Goal: Task Accomplishment & Management: Complete application form

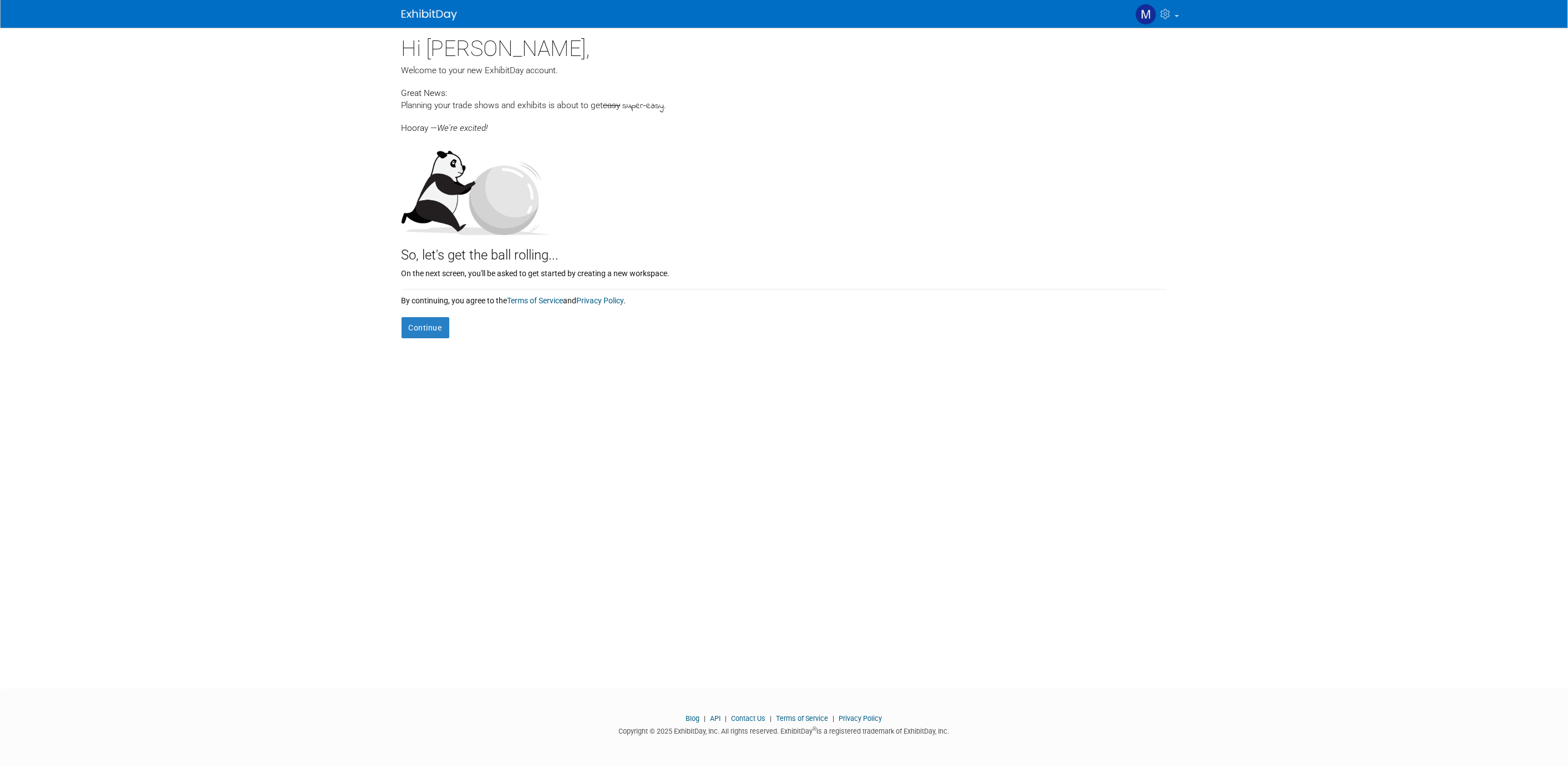
click at [436, 315] on form "Continue" at bounding box center [784, 322] width 765 height 32
click at [436, 322] on button "Continue" at bounding box center [426, 328] width 48 height 21
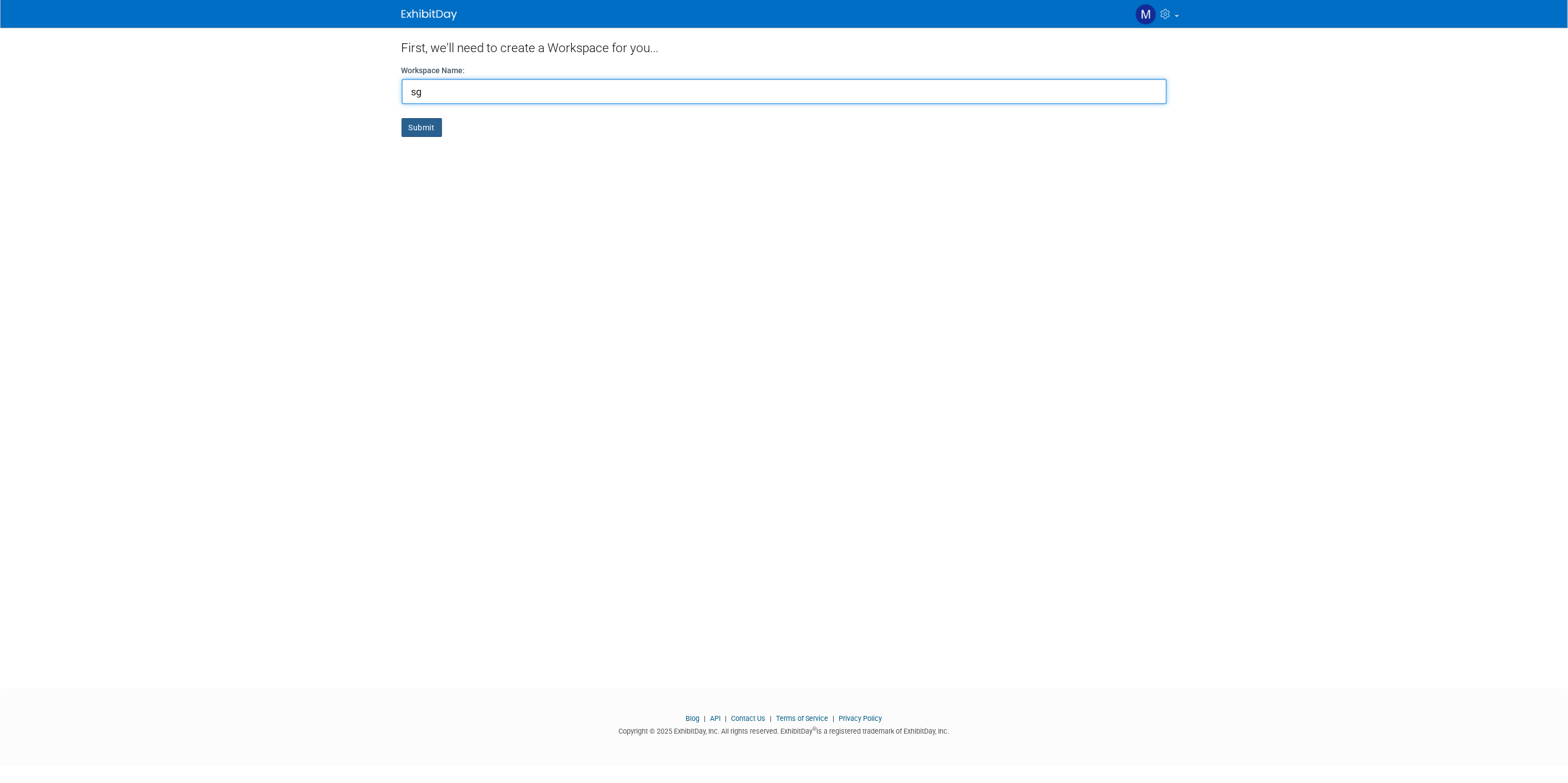
type input "sg"
click at [412, 131] on button "Submit" at bounding box center [422, 127] width 41 height 19
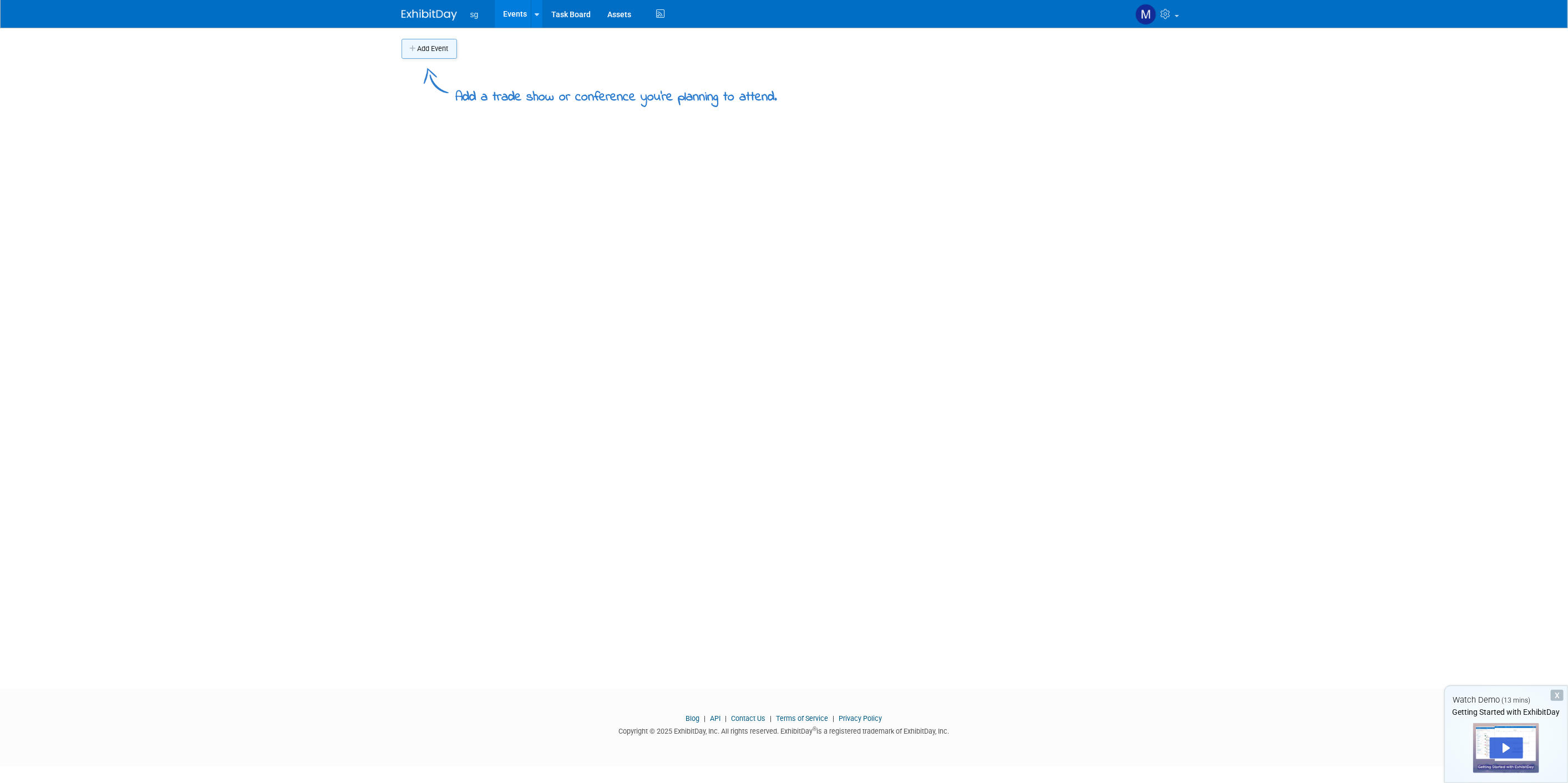
click at [440, 49] on button "Add Event" at bounding box center [429, 49] width 55 height 20
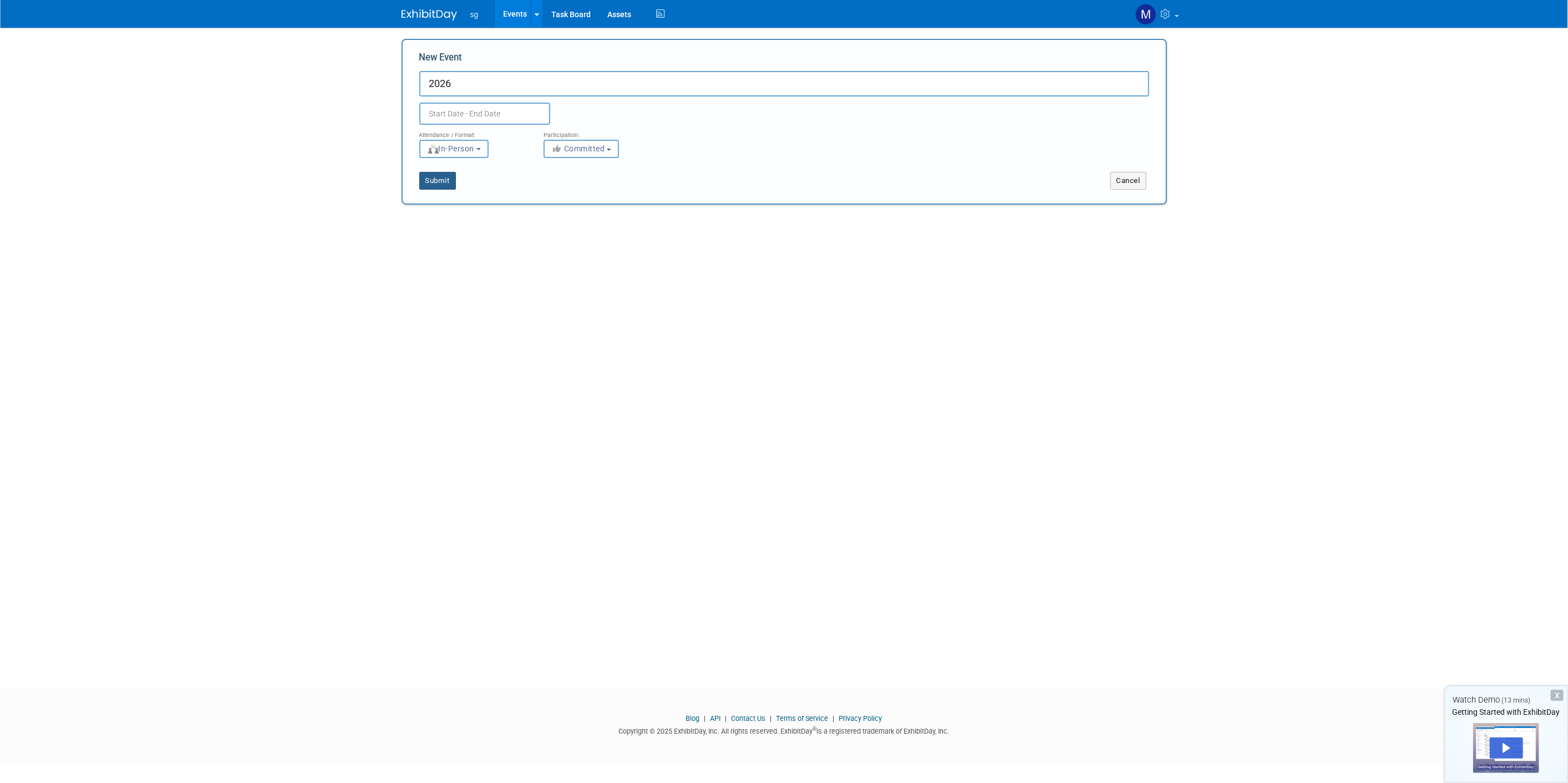
type input "2026"
click at [451, 181] on button "Submit" at bounding box center [438, 181] width 37 height 18
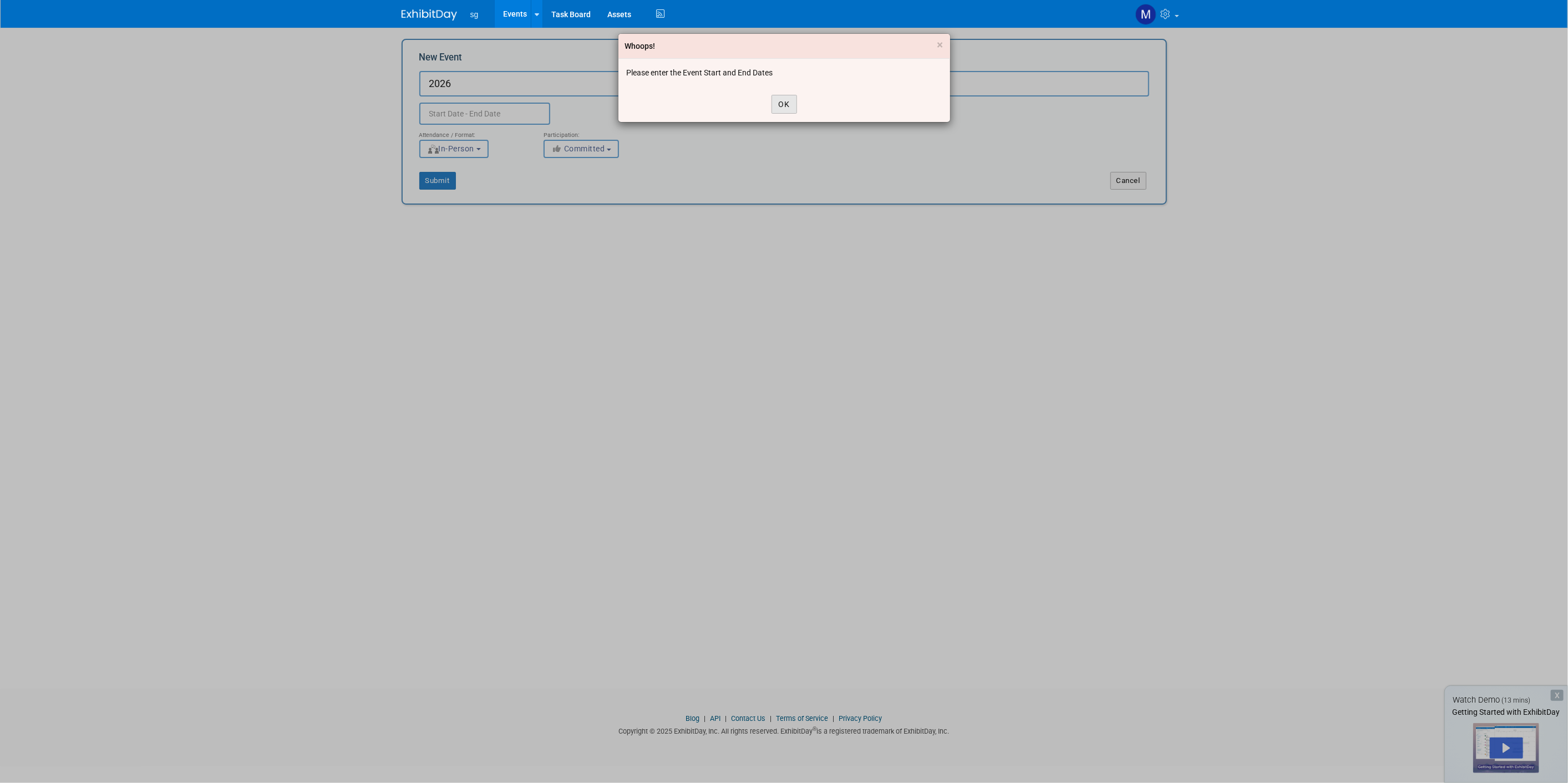
click at [785, 98] on button "OK" at bounding box center [784, 104] width 25 height 19
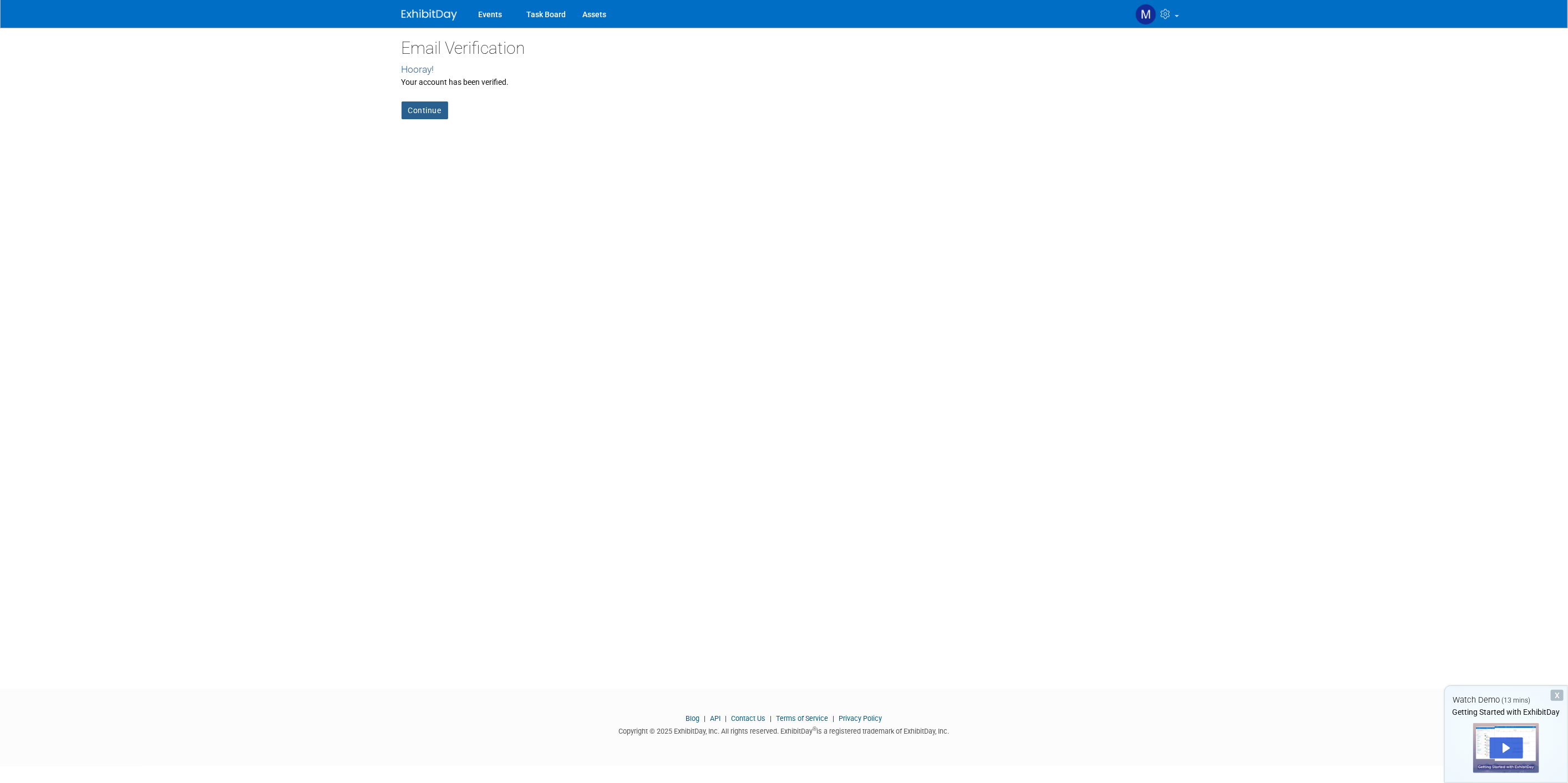
click at [426, 110] on link "Continue" at bounding box center [425, 110] width 47 height 18
